Goal: Task Accomplishment & Management: Manage account settings

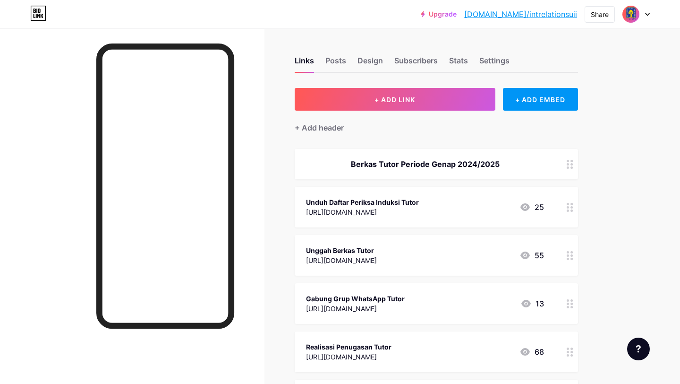
scroll to position [75, 0]
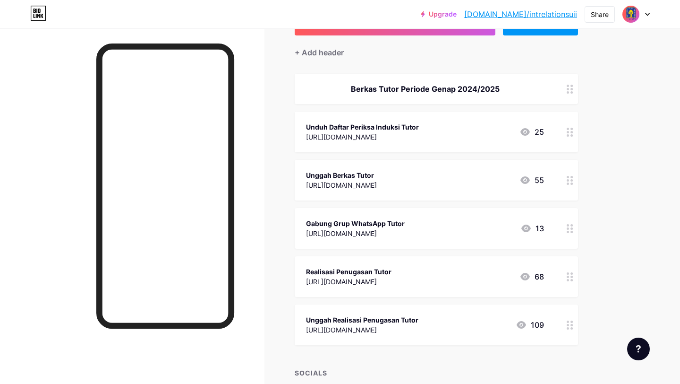
click at [419, 130] on div "Unduh Daftar Periksa Induksi Tutor" at bounding box center [362, 127] width 113 height 10
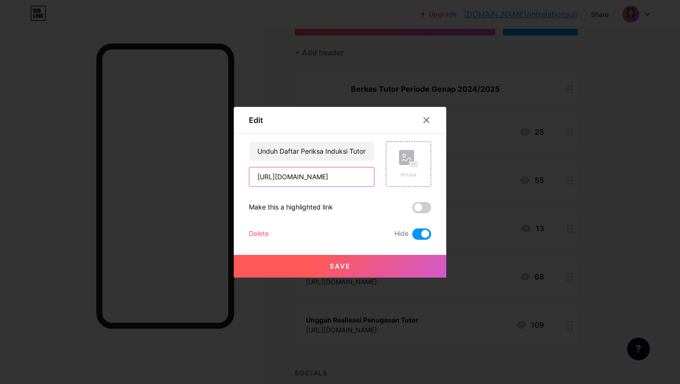
click at [351, 178] on input "[URL][DOMAIN_NAME]" at bounding box center [311, 176] width 125 height 19
paste input "Mendiskusikan dengan dosen terkait rencana dan teknis dalam menciptakan pengala…"
type input "Mendiskusikan dengan dosen terkait rencana dan teknis dalam menciptakan pengala…"
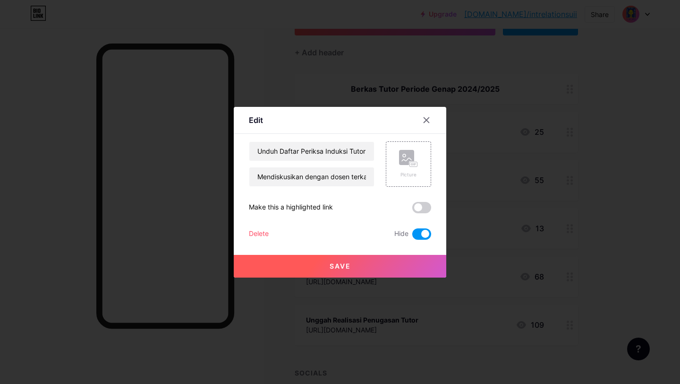
click at [333, 267] on span "Save" at bounding box center [340, 266] width 21 height 8
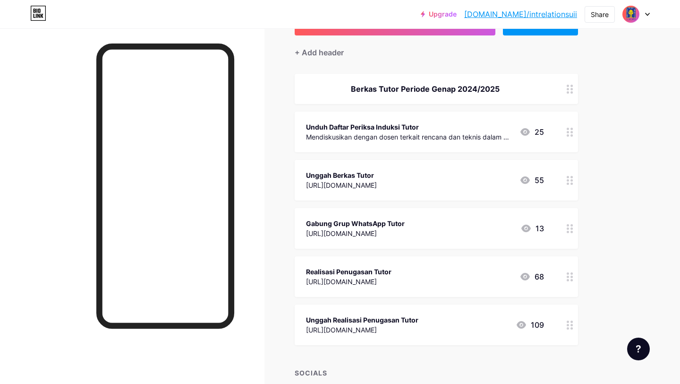
click at [571, 134] on circle at bounding box center [572, 135] width 2 height 2
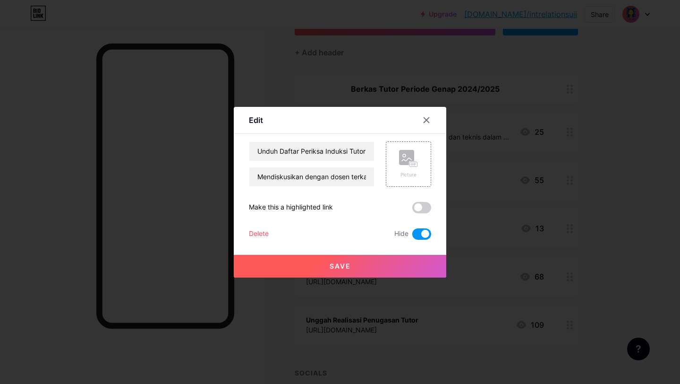
click at [423, 234] on span at bounding box center [422, 233] width 19 height 11
click at [413, 236] on input "checkbox" at bounding box center [413, 236] width 0 height 0
click at [320, 173] on input "Mendiskusikan dengan dosen terkait rencana dan teknis dalam menciptakan pengala…" at bounding box center [311, 176] width 125 height 19
paste input "[URL][DOMAIN_NAME]"
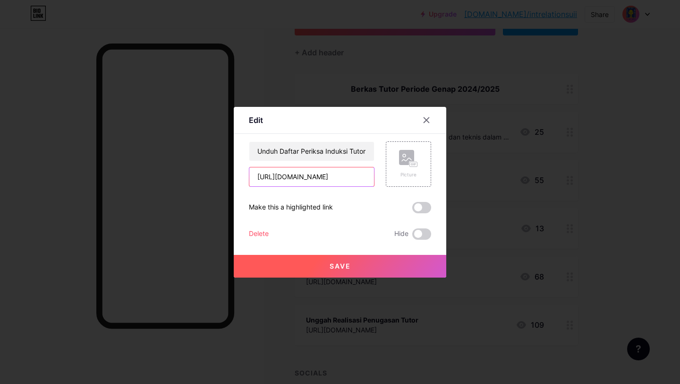
type input "[URL][DOMAIN_NAME]"
click at [384, 262] on button "Save" at bounding box center [340, 266] width 213 height 23
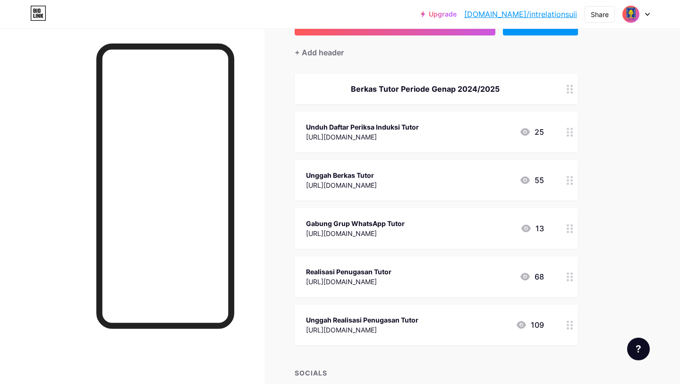
click at [563, 231] on div at bounding box center [570, 228] width 16 height 41
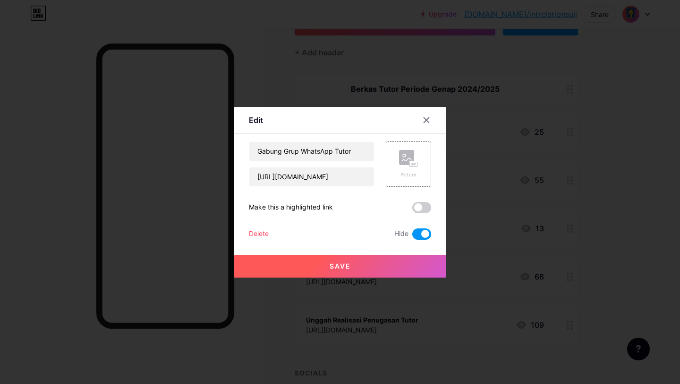
click at [418, 235] on span at bounding box center [422, 233] width 19 height 11
click at [413, 236] on input "checkbox" at bounding box center [413, 236] width 0 height 0
click at [407, 256] on button "Save" at bounding box center [340, 266] width 213 height 23
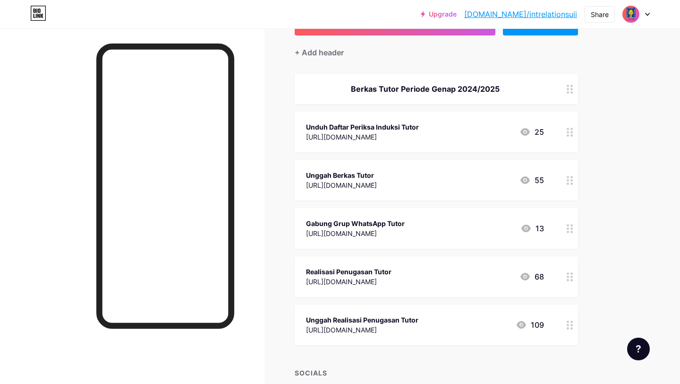
click at [532, 328] on div "109" at bounding box center [530, 324] width 28 height 11
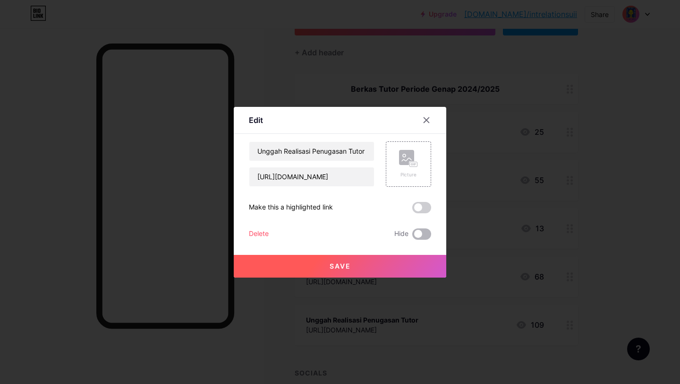
click at [422, 238] on span at bounding box center [422, 233] width 19 height 11
click at [413, 236] on input "checkbox" at bounding box center [413, 236] width 0 height 0
click at [408, 270] on button "Save" at bounding box center [340, 266] width 213 height 23
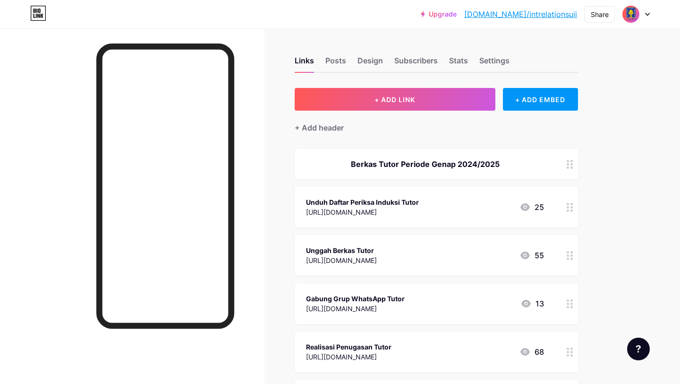
click at [414, 162] on div "Berkas Tutor Periode Genap 2024/2025" at bounding box center [425, 163] width 238 height 11
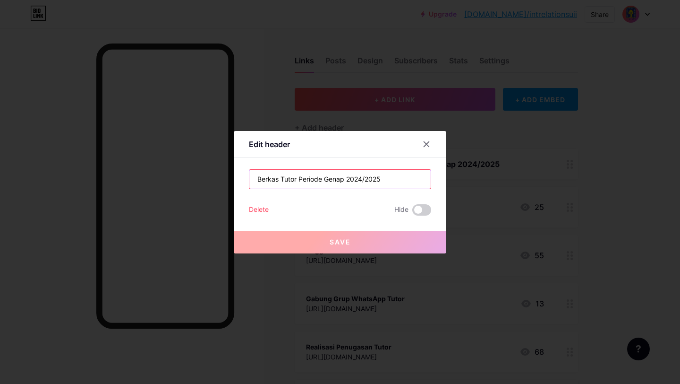
drag, startPoint x: 391, startPoint y: 180, endPoint x: 330, endPoint y: 180, distance: 61.0
click at [330, 180] on input "Berkas Tutor Periode Genap 2024/2025" at bounding box center [339, 179] width 181 height 19
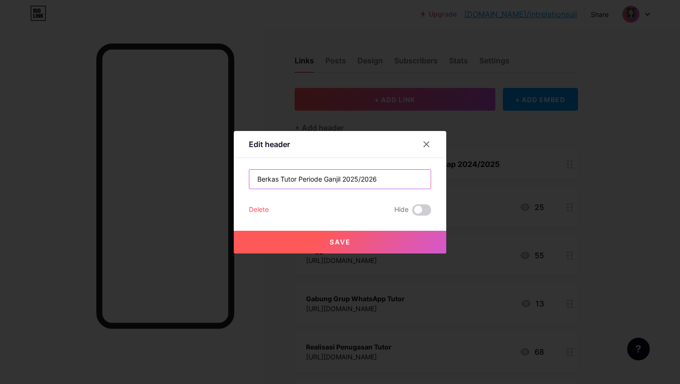
type input "Berkas Tutor Periode Ganjil 2025/2026"
click at [335, 241] on span "Save" at bounding box center [340, 242] width 21 height 8
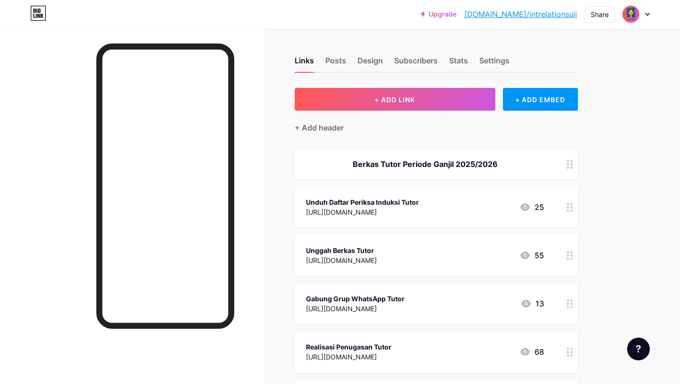
click at [648, 159] on div "Upgrade [DOMAIN_NAME]/intrel... [DOMAIN_NAME]/intrelationsuii Share Switch acco…" at bounding box center [340, 322] width 680 height 644
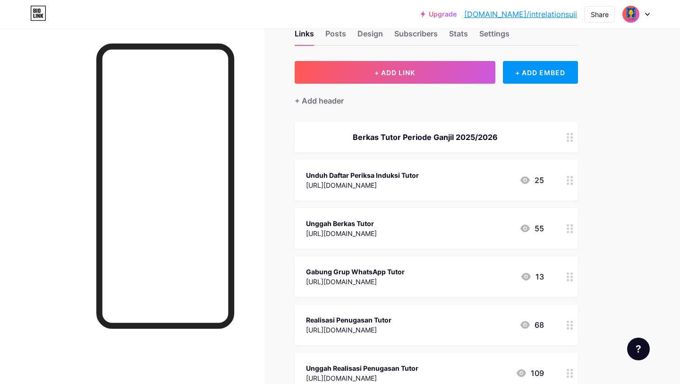
scroll to position [35, 0]
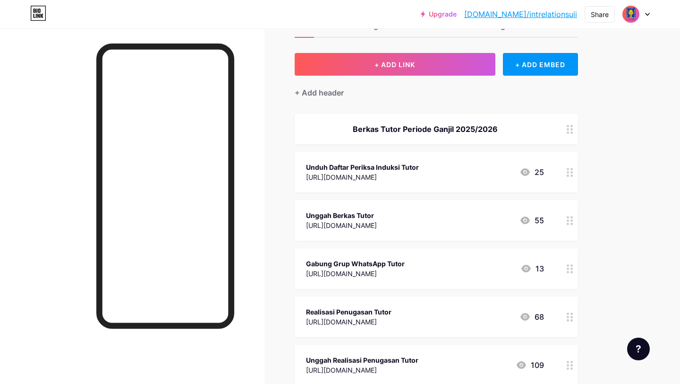
click at [351, 211] on div "Unggah Berkas Tutor" at bounding box center [341, 215] width 71 height 10
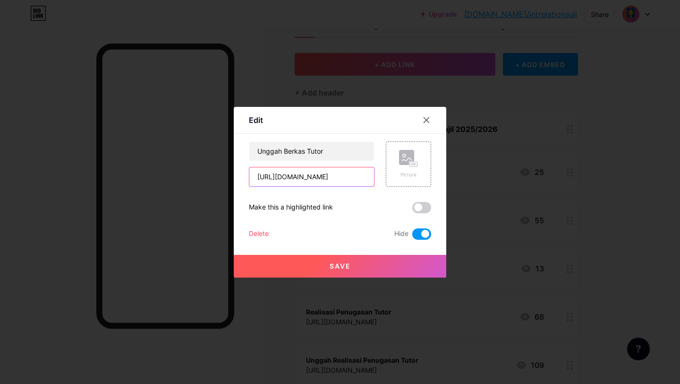
click at [313, 177] on input "[URL][DOMAIN_NAME]" at bounding box center [311, 176] width 125 height 19
paste input "[DOMAIN_NAME][URL]"
type input "[URL][DOMAIN_NAME]"
click at [426, 232] on span at bounding box center [422, 233] width 19 height 11
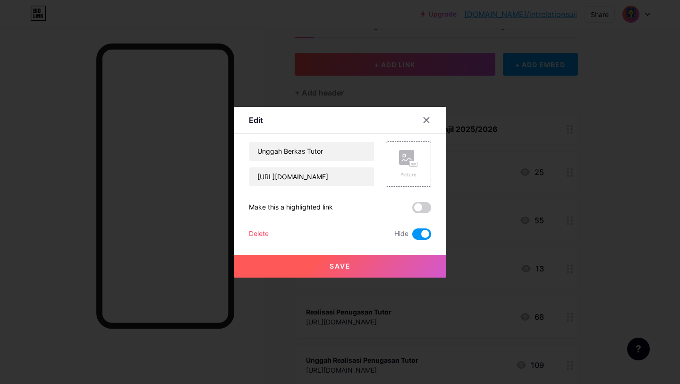
click at [413, 236] on input "checkbox" at bounding box center [413, 236] width 0 height 0
click at [402, 260] on button "Save" at bounding box center [340, 266] width 213 height 23
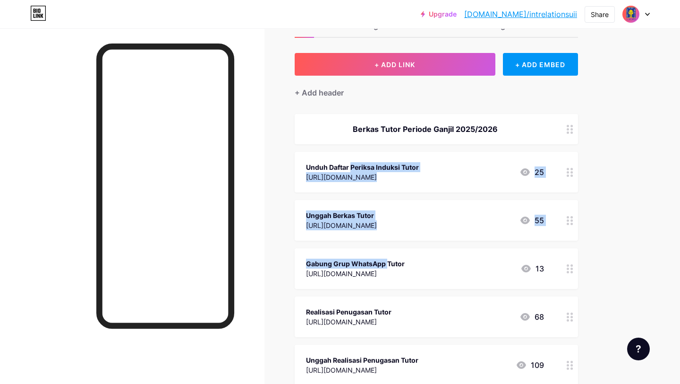
drag, startPoint x: 336, startPoint y: 264, endPoint x: 331, endPoint y: 149, distance: 114.9
click at [331, 149] on span "Berkas Tutor Periode Ganjil 2025/2026 Unduh Daftar Periksa Induksi Tutor [URL][…" at bounding box center [437, 249] width 284 height 271
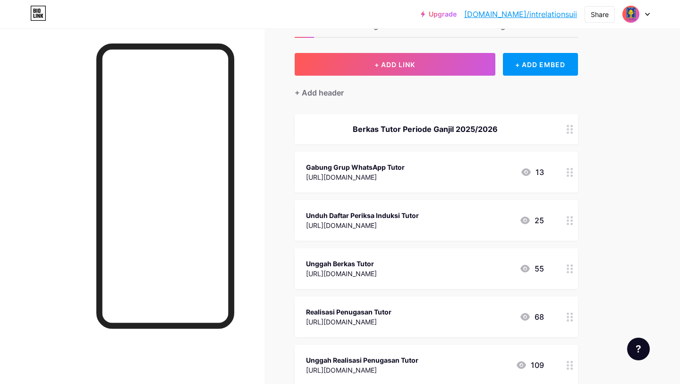
click at [646, 226] on div "Upgrade [DOMAIN_NAME]/intrel... [DOMAIN_NAME]/intrelationsuii Share Switch acco…" at bounding box center [340, 287] width 680 height 644
